Goal: Find specific page/section: Find specific page/section

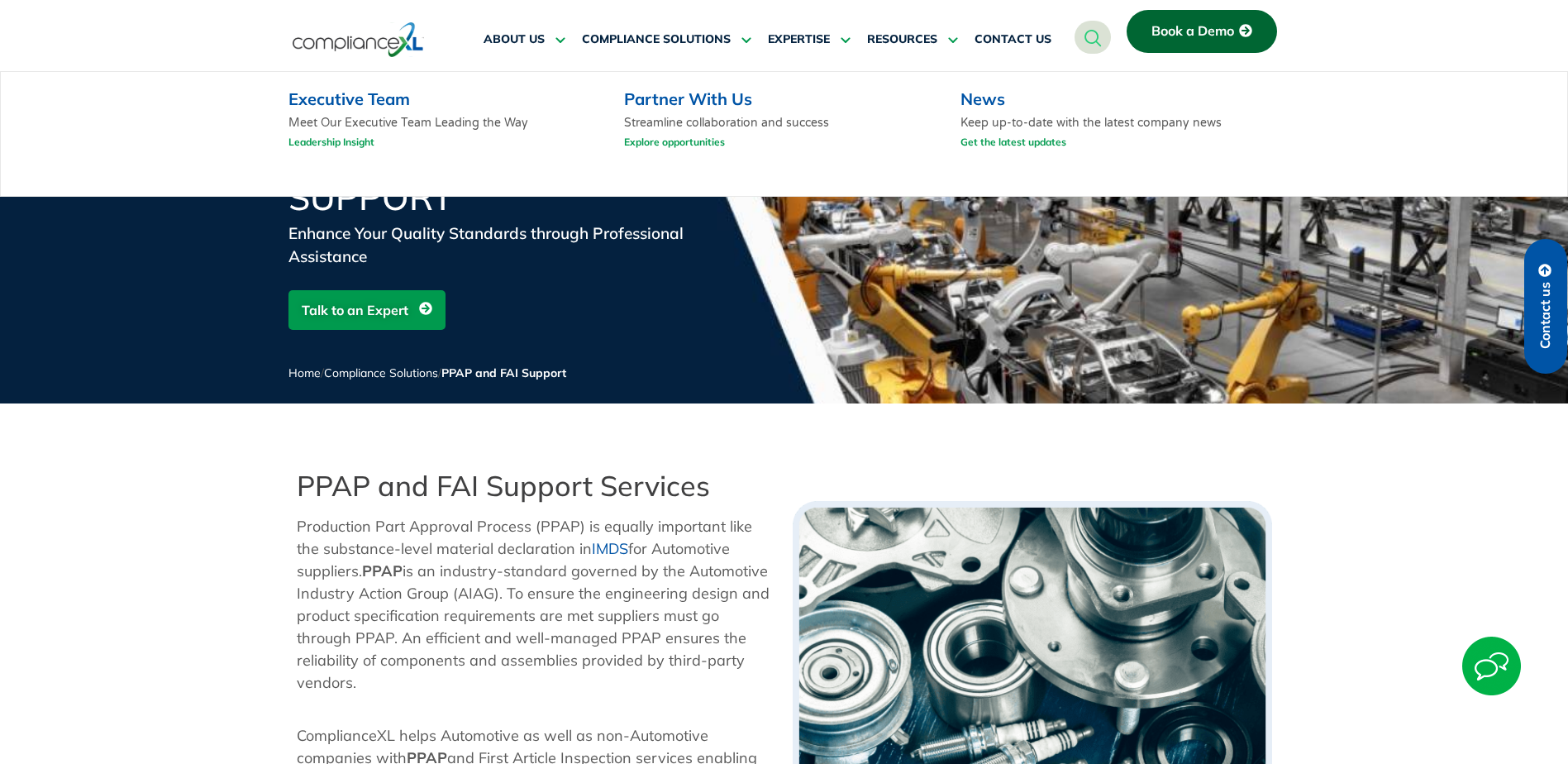
click at [364, 136] on link "Leadership Insight" at bounding box center [332, 141] width 86 height 21
